Goal: Browse casually

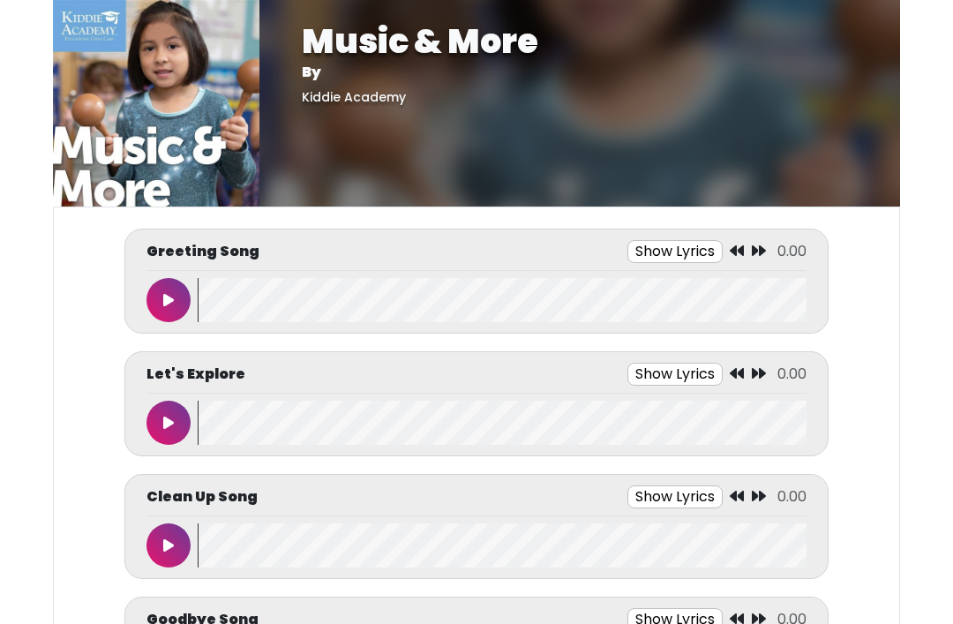
click at [931, 358] on body "Music & More By [GEOGRAPHIC_DATA] Music & More By [GEOGRAPHIC_DATA]" at bounding box center [476, 312] width 953 height 624
click at [165, 289] on button at bounding box center [169, 300] width 44 height 44
click at [165, 540] on icon at bounding box center [168, 545] width 11 height 14
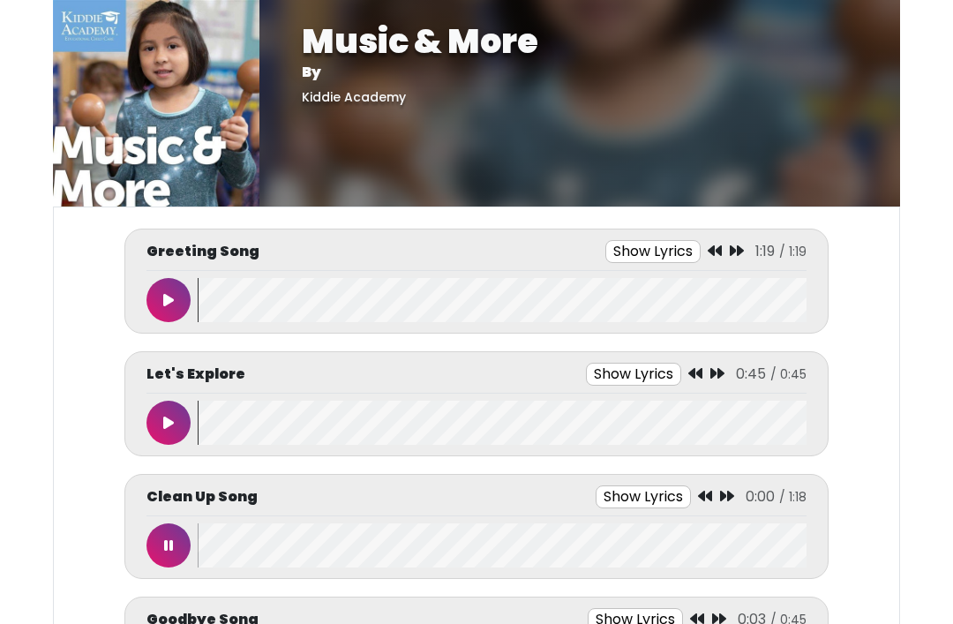
click at [159, 536] on button at bounding box center [169, 545] width 44 height 44
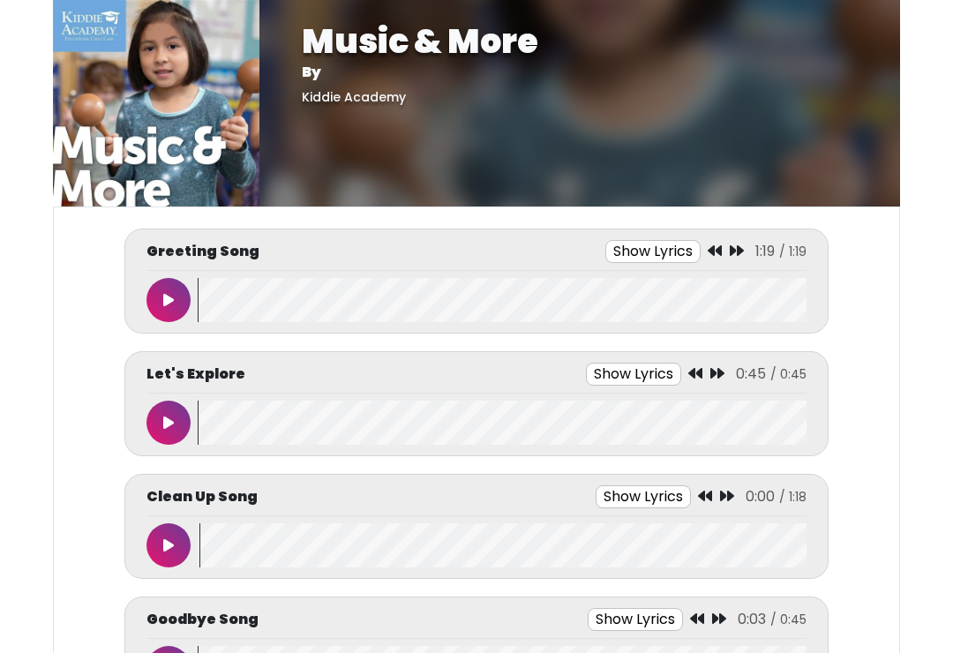
click at [177, 542] on button at bounding box center [169, 545] width 44 height 44
click at [184, 551] on button at bounding box center [169, 545] width 44 height 44
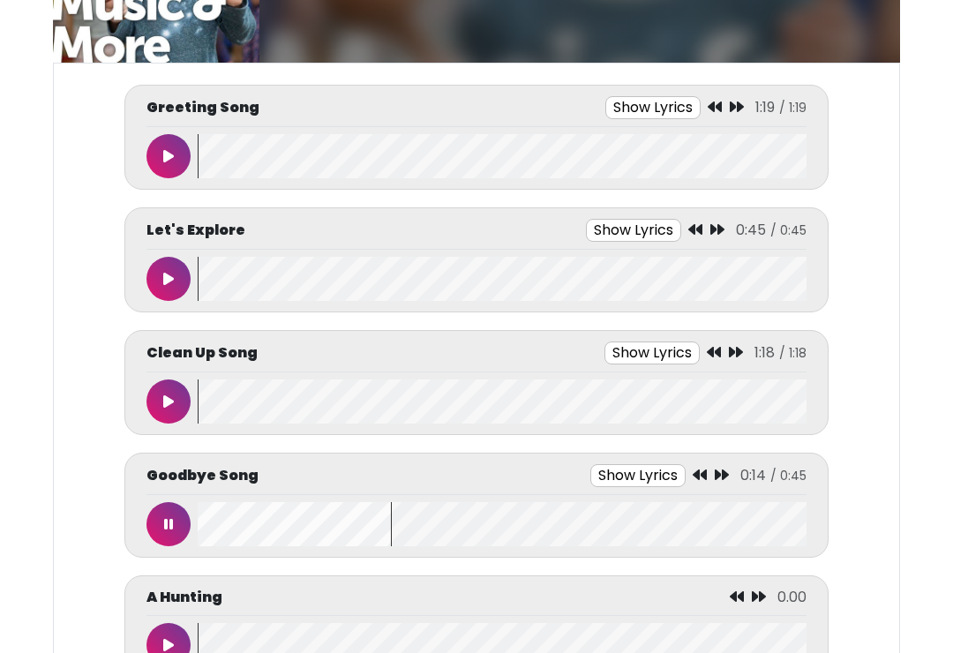
scroll to position [145, 0]
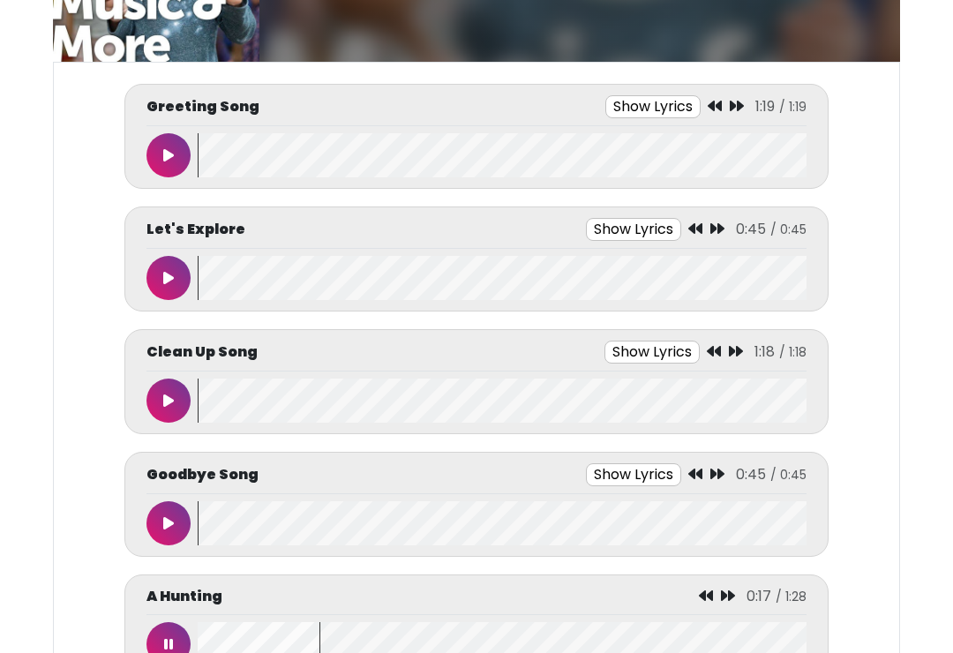
click at [173, 623] on button at bounding box center [169, 644] width 44 height 44
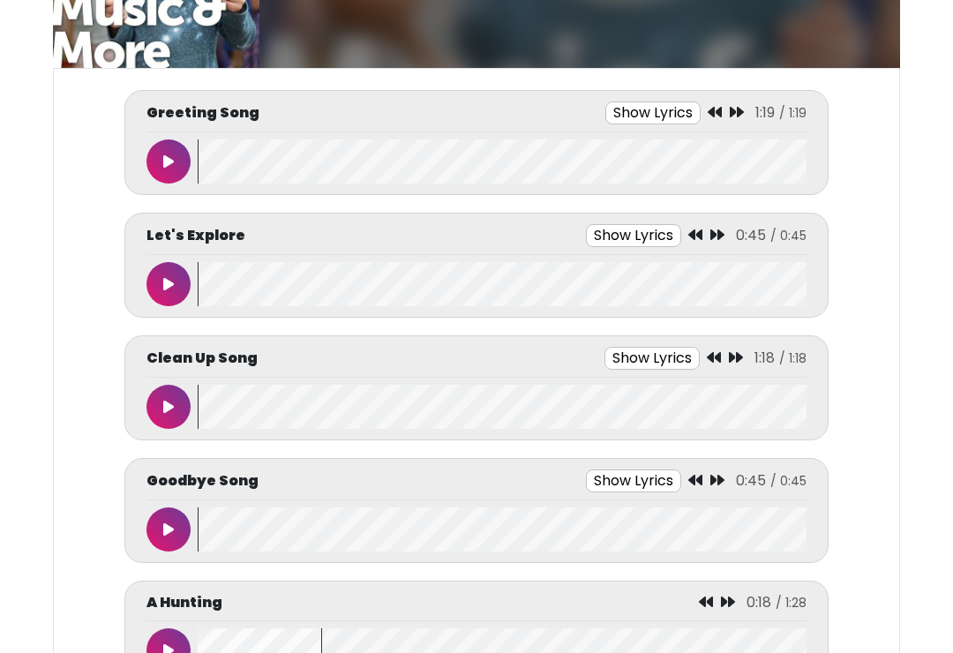
scroll to position [138, 0]
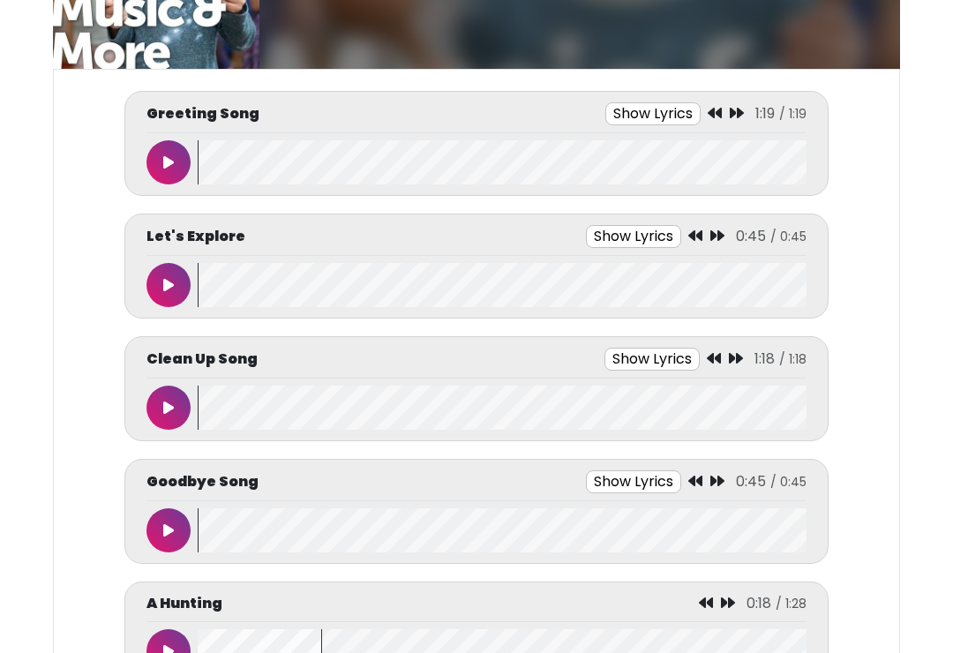
click at [915, 515] on html "Music & More By [GEOGRAPHIC_DATA] Music & More By [GEOGRAPHIC_DATA]" at bounding box center [476, 188] width 953 height 653
click at [917, 515] on html "Music & More By [GEOGRAPHIC_DATA] Music & More By [GEOGRAPHIC_DATA]" at bounding box center [476, 188] width 953 height 653
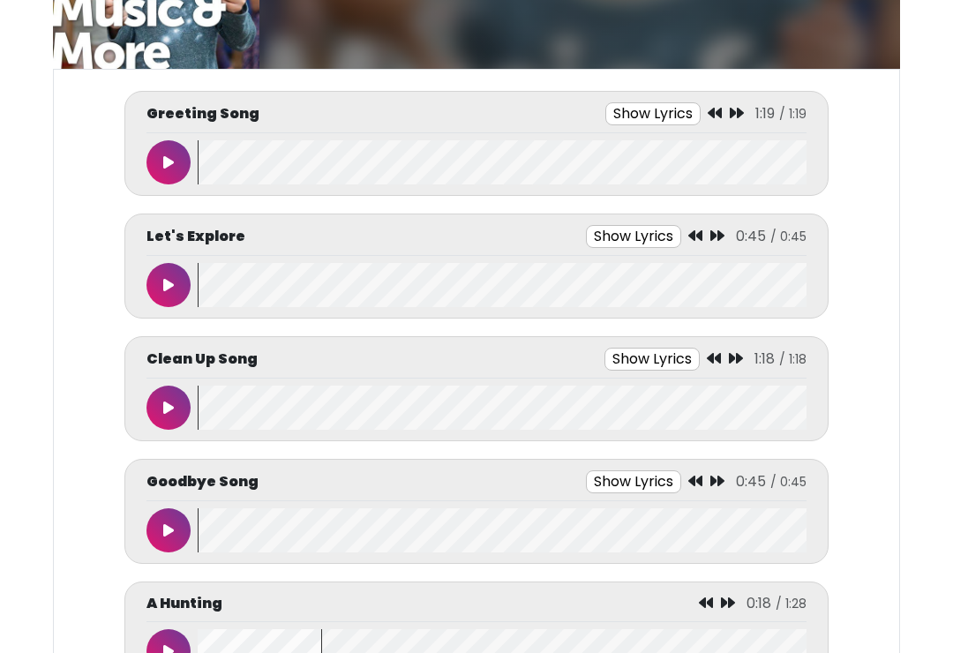
click at [917, 515] on html "Music & More By [GEOGRAPHIC_DATA] Music & More By [GEOGRAPHIC_DATA]" at bounding box center [476, 188] width 953 height 653
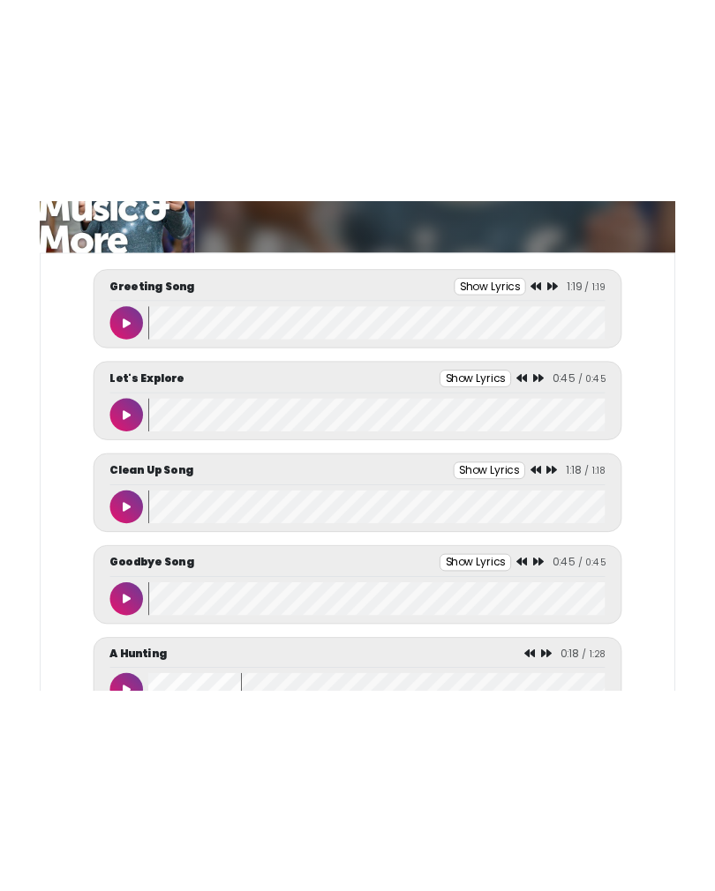
scroll to position [0, 0]
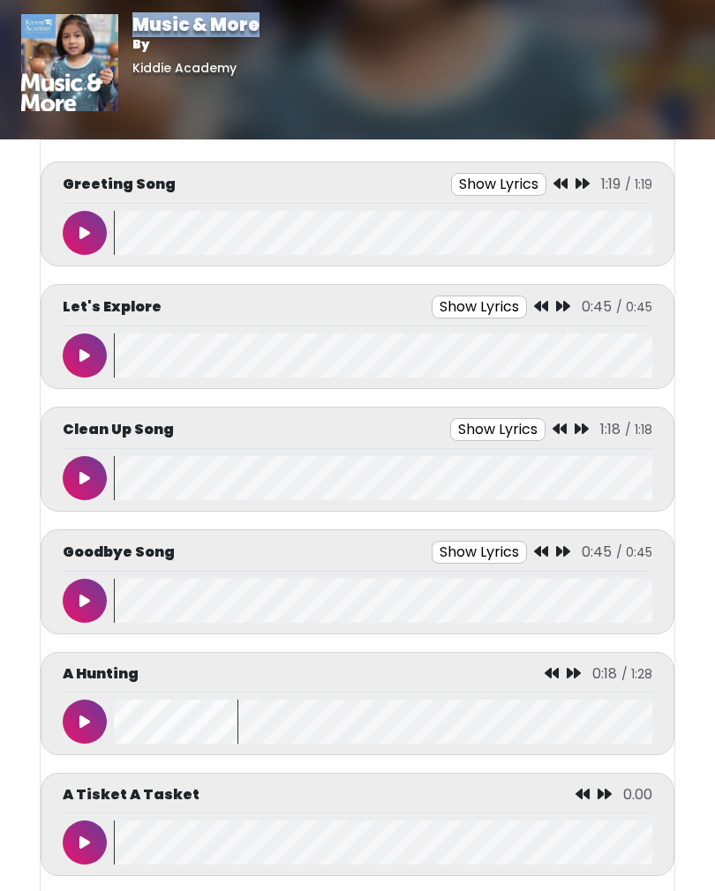
click at [689, 138] on div "Music & More By [GEOGRAPHIC_DATA]" at bounding box center [357, 69] width 715 height 139
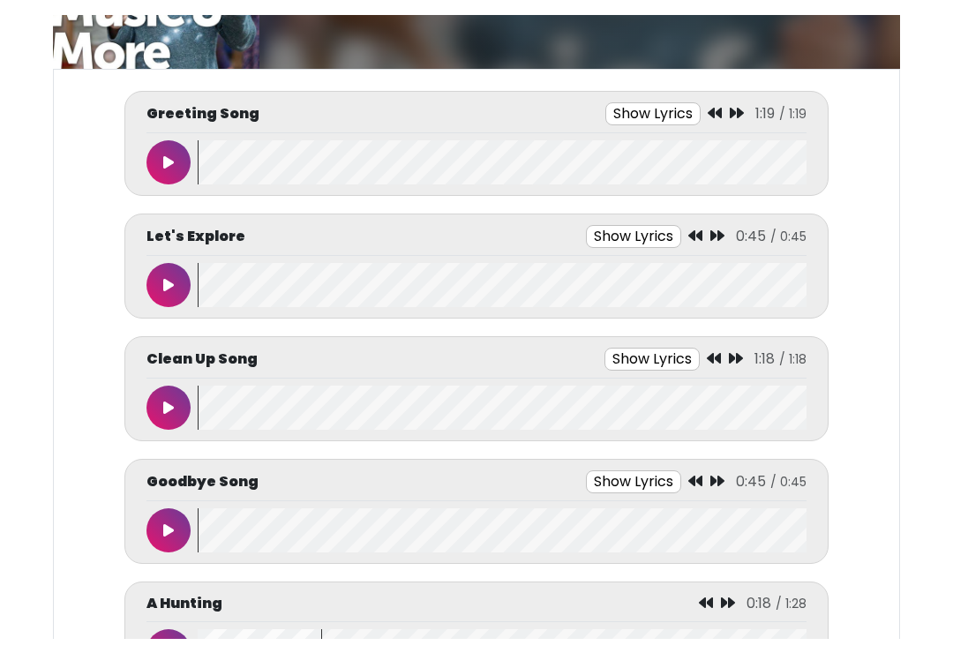
scroll to position [153, 0]
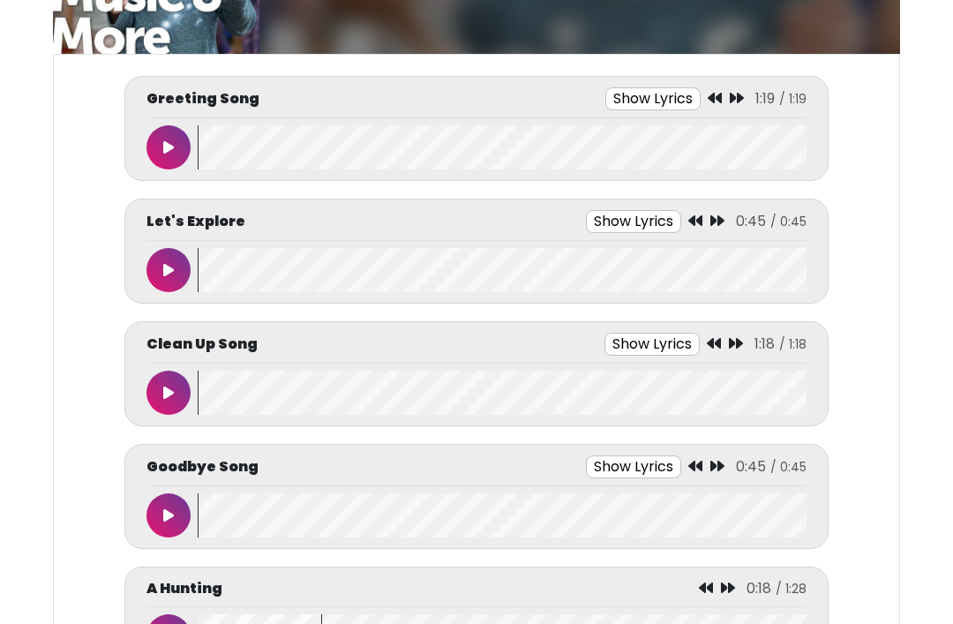
click at [169, 143] on icon at bounding box center [168, 147] width 11 height 14
click at [187, 396] on button at bounding box center [169, 393] width 44 height 44
click at [169, 231] on p "Let's Explore" at bounding box center [196, 221] width 99 height 21
click at [166, 259] on button at bounding box center [169, 270] width 44 height 44
click at [188, 396] on button at bounding box center [169, 393] width 44 height 44
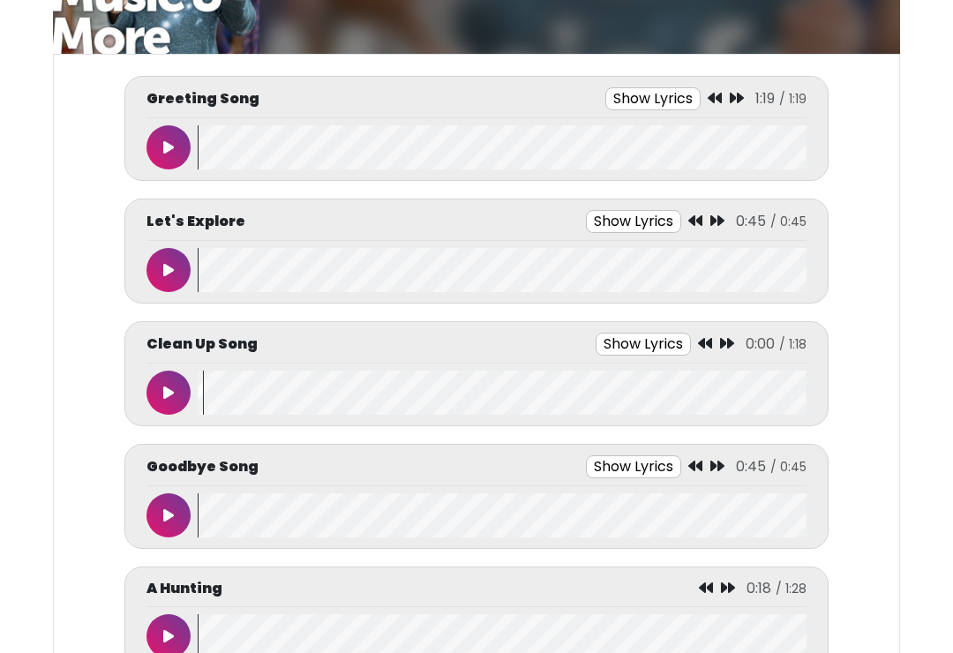
click at [179, 396] on button at bounding box center [169, 393] width 44 height 44
click at [166, 621] on button at bounding box center [169, 636] width 44 height 44
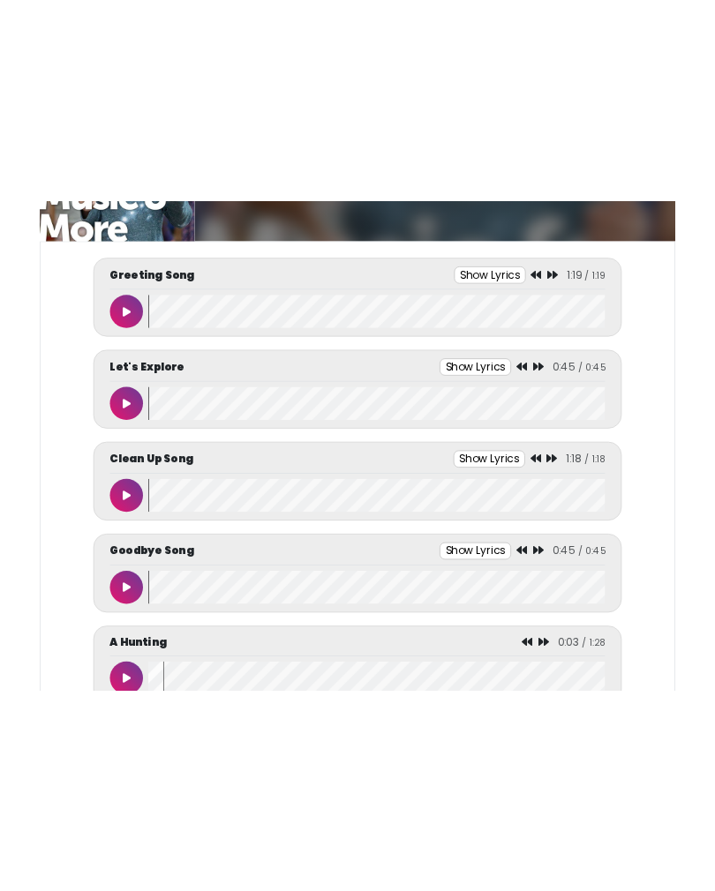
scroll to position [0, 0]
